Goal: Information Seeking & Learning: Learn about a topic

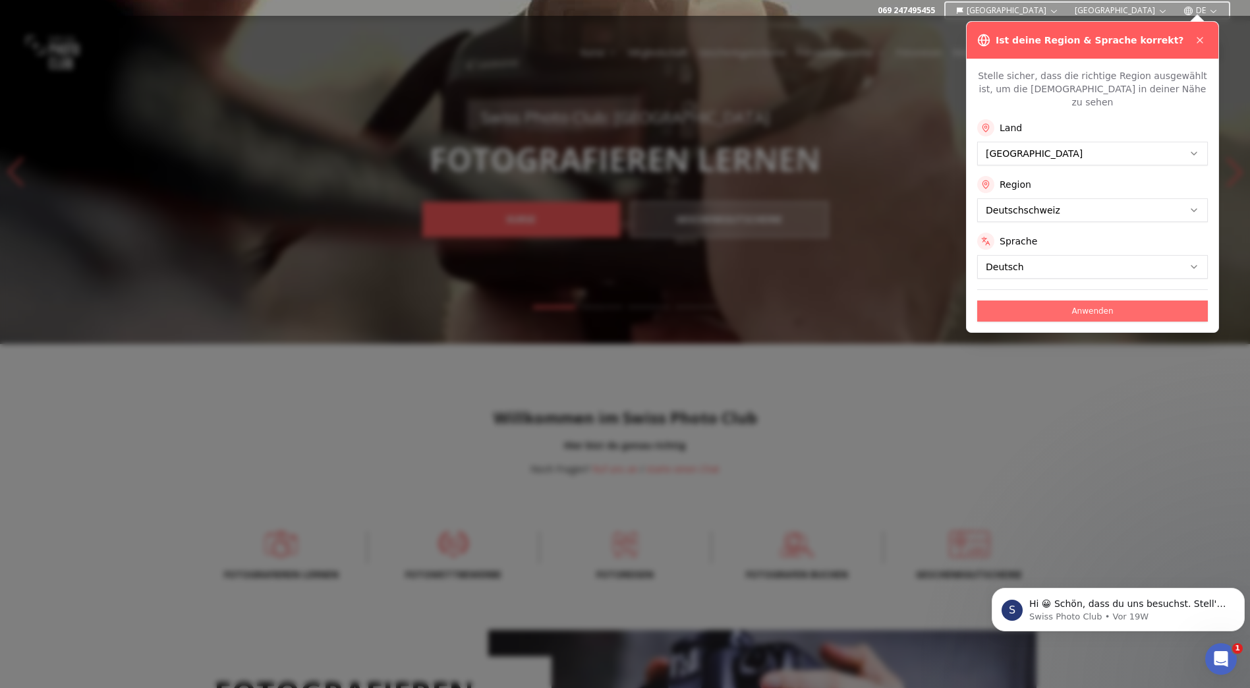
click at [1085, 300] on button "Anwenden" at bounding box center [1092, 310] width 231 height 21
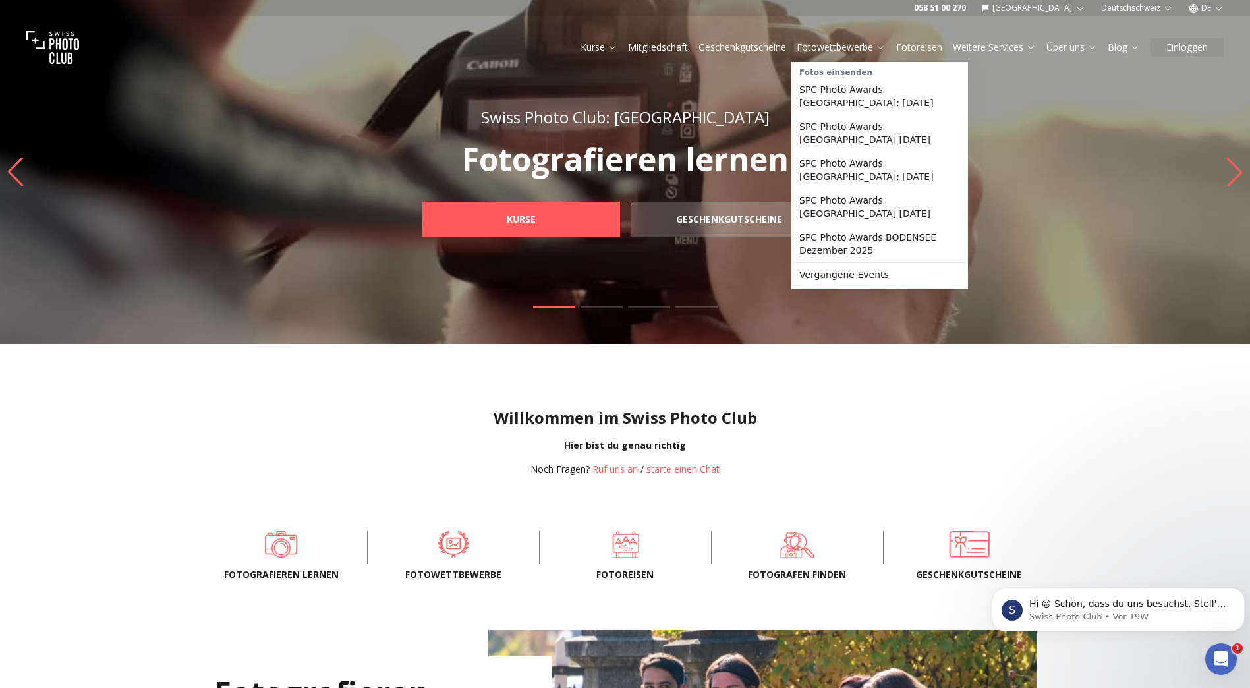
click at [873, 45] on link "Fotowettbewerbe" at bounding box center [840, 47] width 89 height 13
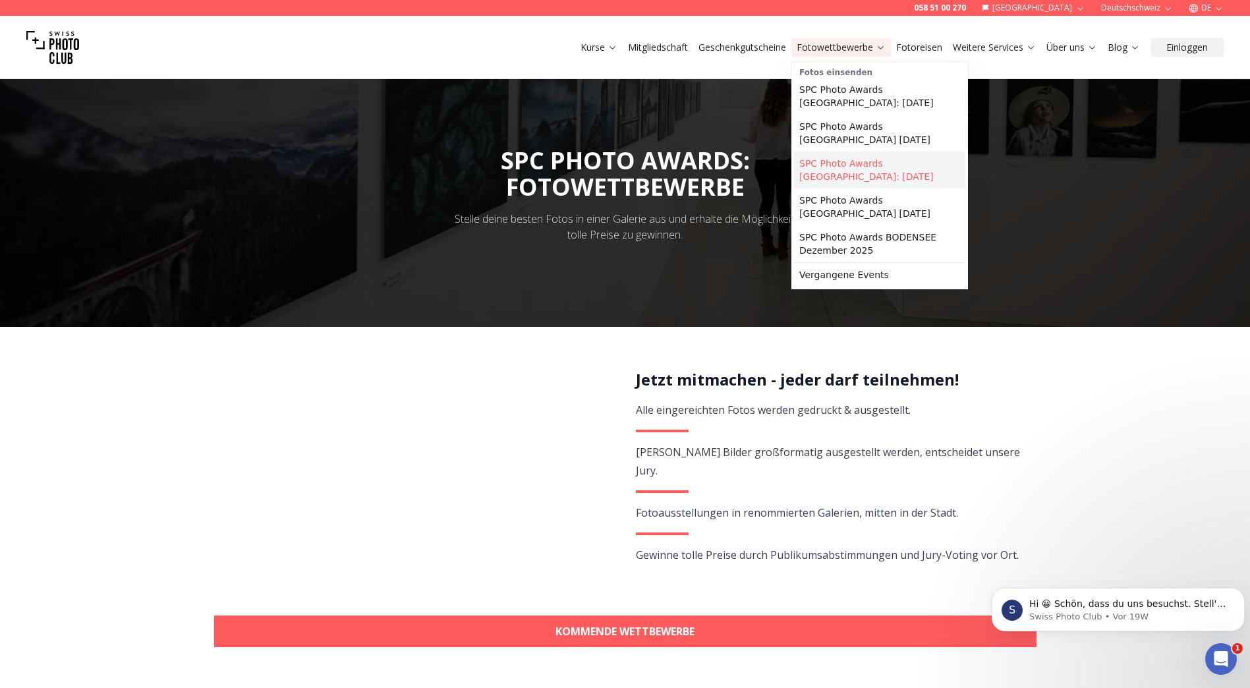
click at [847, 151] on link "SPC Photo Awards [GEOGRAPHIC_DATA]: [DATE]" at bounding box center [879, 169] width 171 height 37
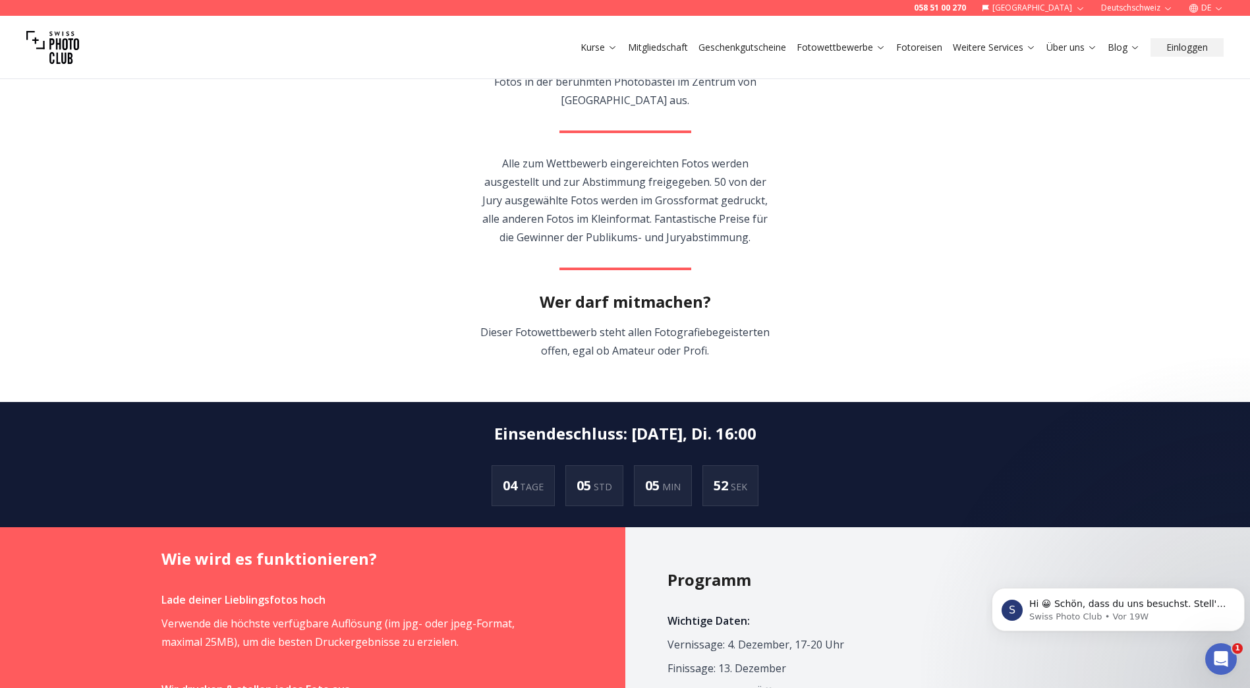
scroll to position [66, 0]
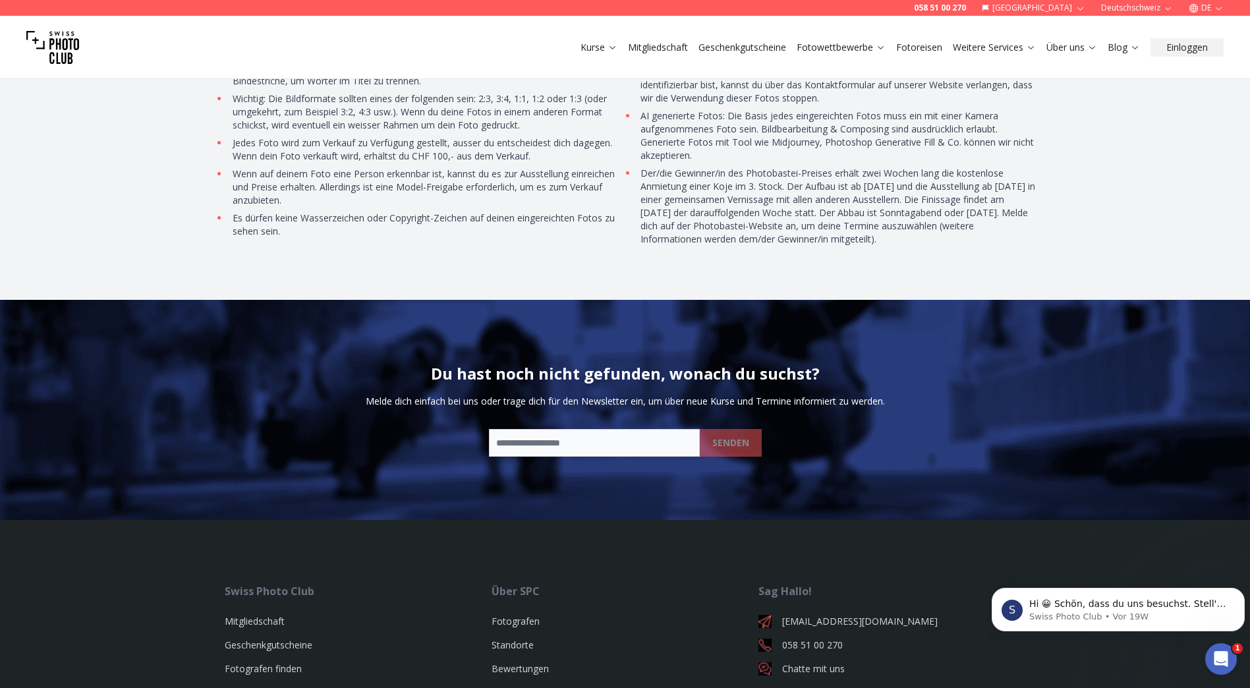
scroll to position [3820, 0]
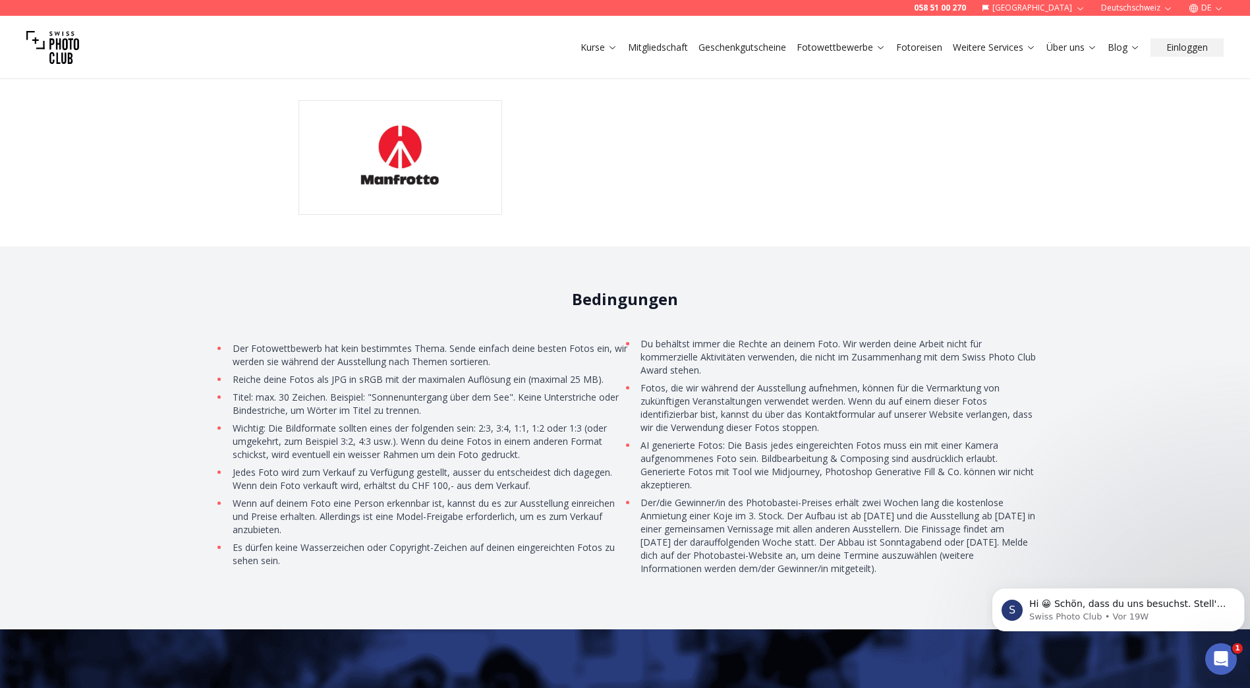
click at [1071, 246] on div "Bedingungen Der Fotowettbewerb hat kein bestimmtes Thema. Sende einfach deine b…" at bounding box center [625, 437] width 1250 height 383
